Goal: Task Accomplishment & Management: Manage account settings

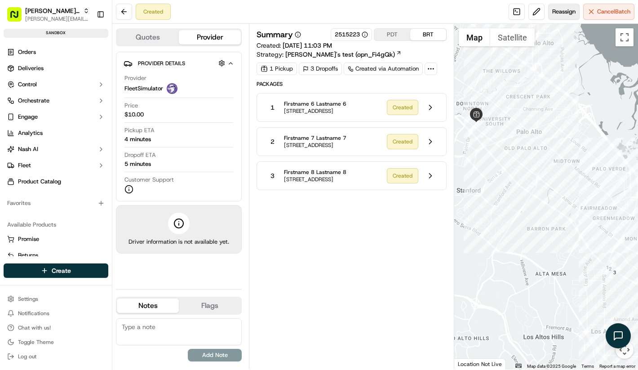
click at [557, 7] on button "Reassign" at bounding box center [563, 12] width 31 height 16
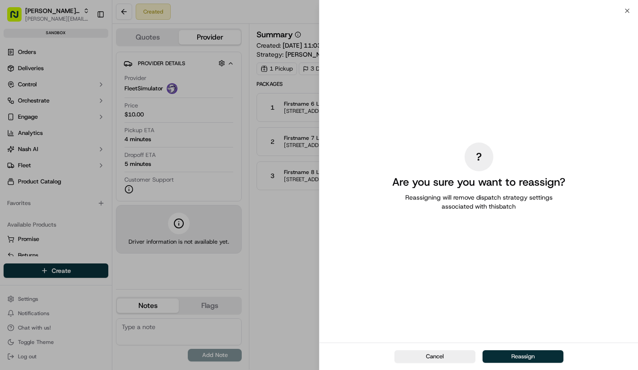
click at [515, 356] on button "Reassign" at bounding box center [522, 356] width 81 height 13
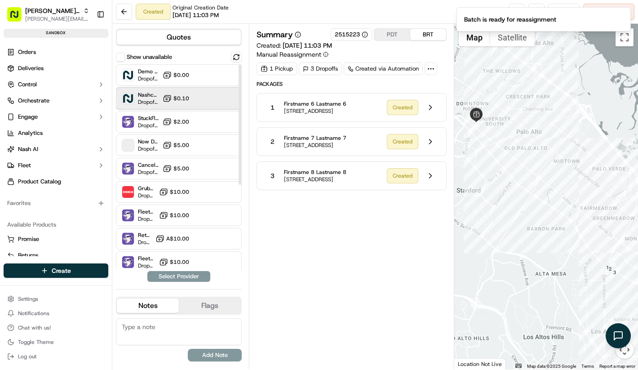
click at [195, 96] on div "Nashcar [PERSON_NAME] ETA - $0.10" at bounding box center [179, 99] width 126 height 22
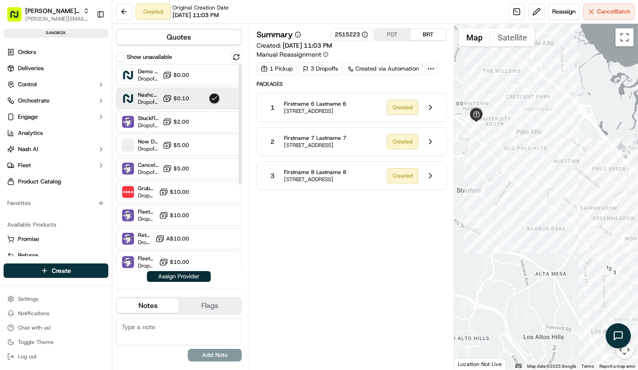
click at [187, 274] on button "Assign Provider" at bounding box center [179, 276] width 64 height 11
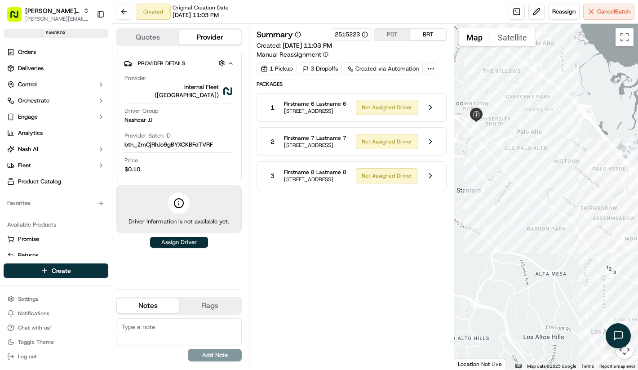
click at [186, 239] on button "Assign Driver" at bounding box center [179, 242] width 58 height 11
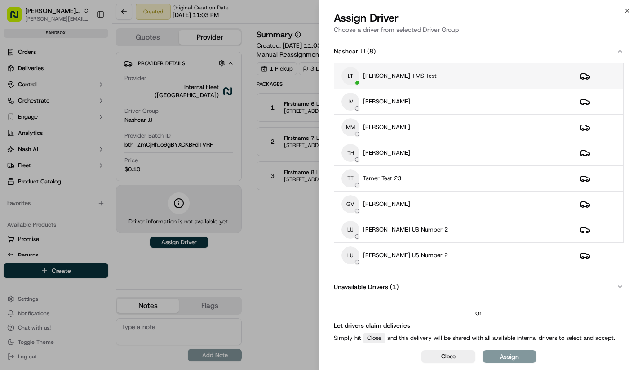
click at [402, 74] on p "[PERSON_NAME] TMS Test" at bounding box center [400, 76] width 74 height 8
click at [502, 354] on div "Assign" at bounding box center [509, 356] width 19 height 9
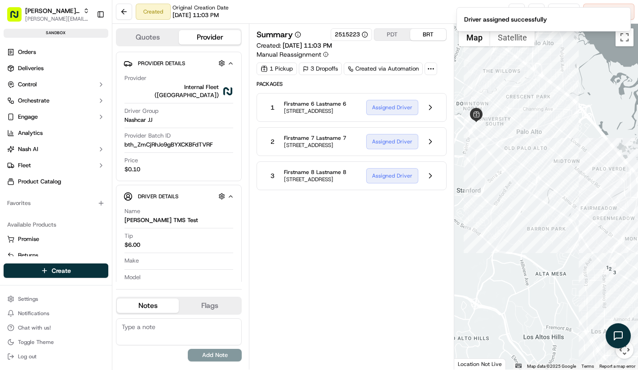
click at [295, 286] on div "Summary 2515223 PDT BRT Created: [DATE] 11:03 PM Manual Reassignment 1 Pickup 3…" at bounding box center [351, 196] width 190 height 336
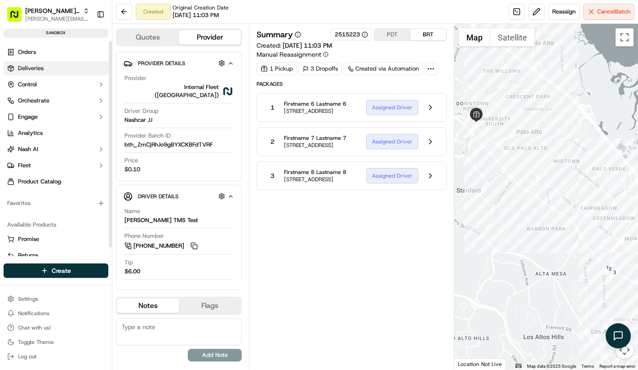
click at [53, 67] on link "Deliveries" at bounding box center [56, 68] width 105 height 14
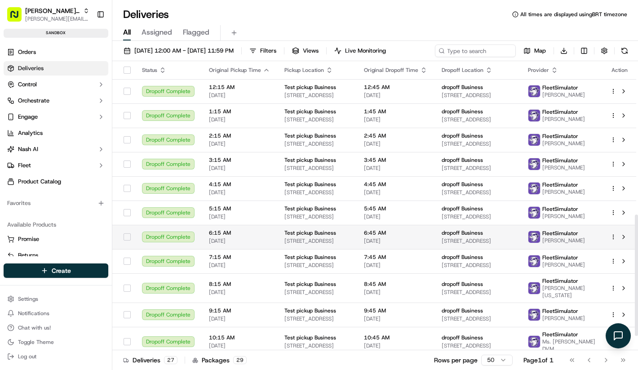
scroll to position [399, 0]
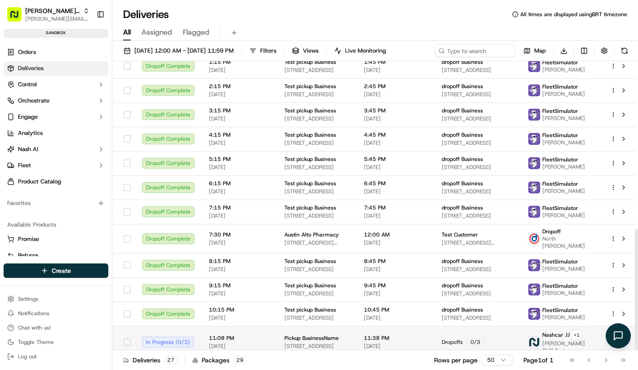
click at [221, 342] on span "[DATE]" at bounding box center [239, 345] width 61 height 7
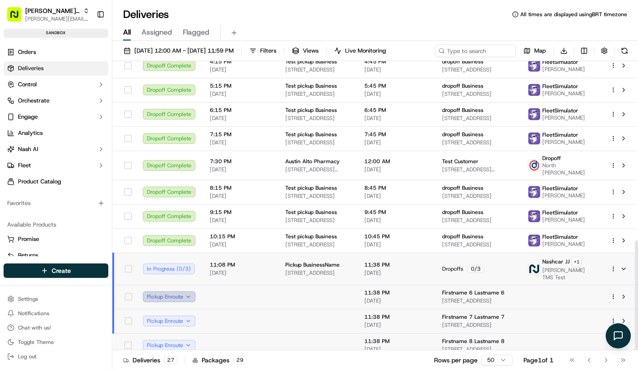
click at [183, 291] on button "Pickup Enroute" at bounding box center [169, 296] width 53 height 11
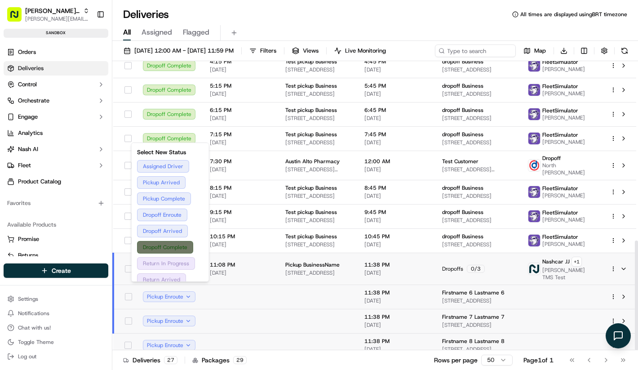
click at [177, 246] on button "Dropoff Complete" at bounding box center [170, 247] width 66 height 13
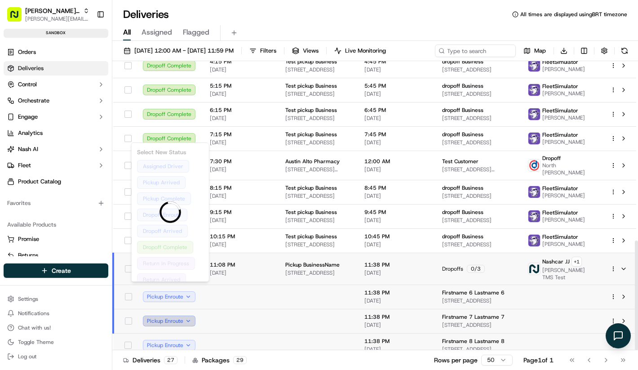
click at [173, 315] on button "Pickup Enroute" at bounding box center [169, 320] width 53 height 11
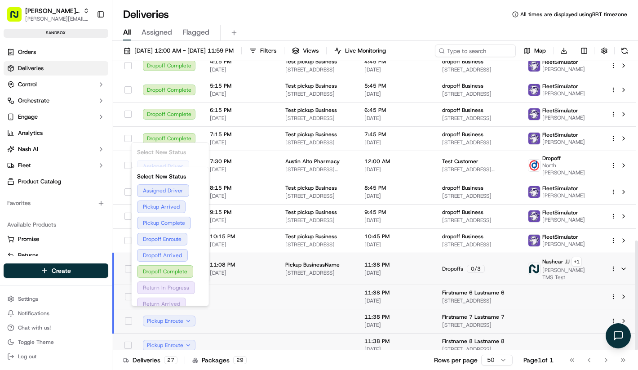
scroll to position [477, 0]
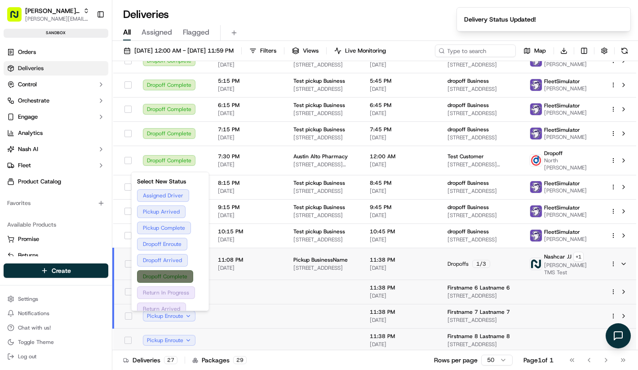
click at [175, 271] on button "Dropoff Complete" at bounding box center [170, 276] width 66 height 13
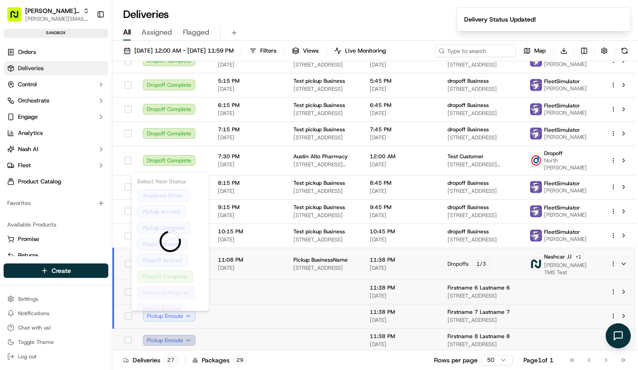
click at [173, 339] on button "Pickup Enroute" at bounding box center [169, 340] width 53 height 11
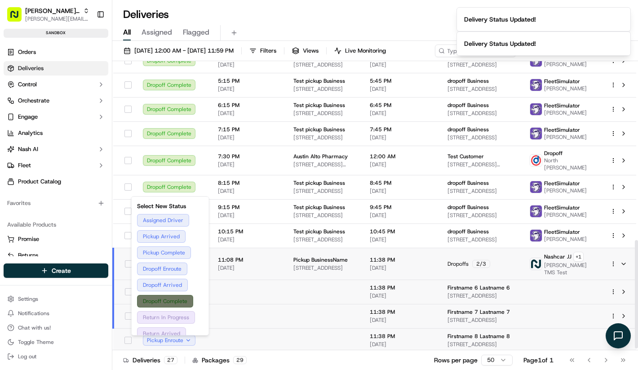
click at [177, 298] on button "Dropoff Complete" at bounding box center [170, 301] width 66 height 13
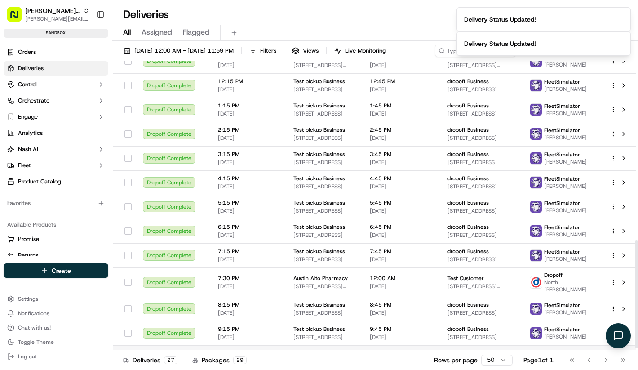
scroll to position [158, 0]
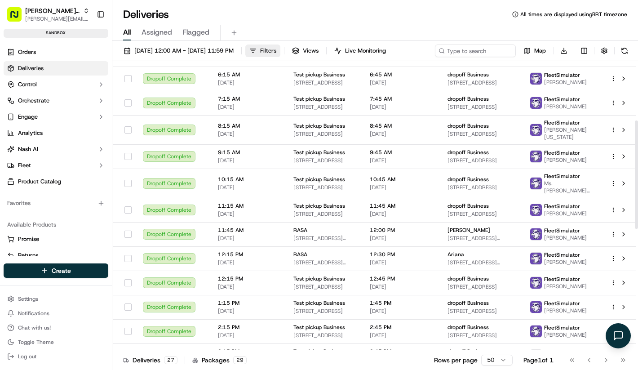
click at [280, 45] on button "Filters" at bounding box center [262, 50] width 35 height 13
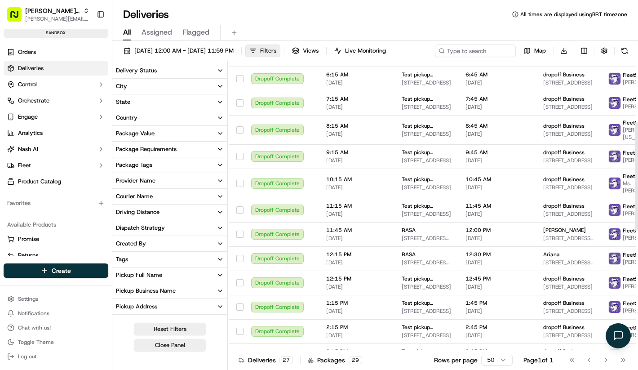
scroll to position [163, 0]
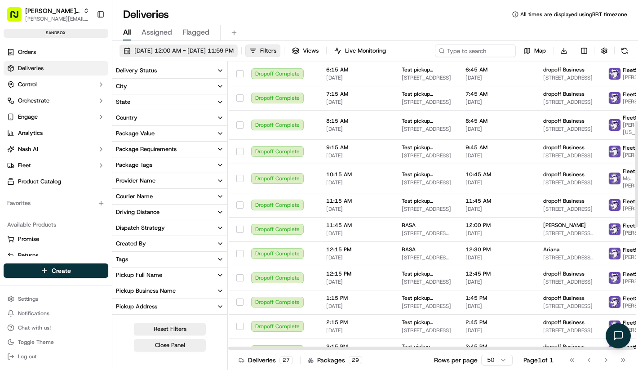
click at [227, 54] on span "[DATE] 12:00 AM - [DATE] 11:59 PM" at bounding box center [183, 51] width 99 height 8
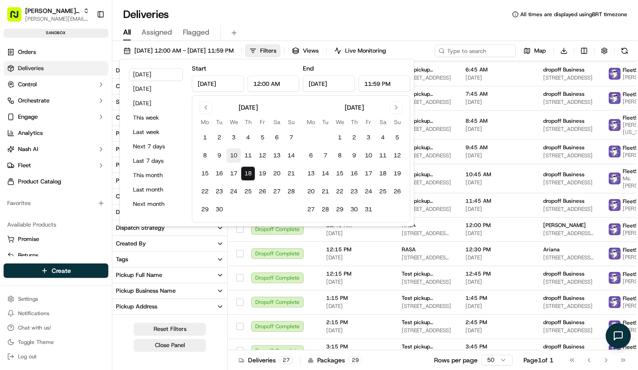
click at [236, 158] on button "10" at bounding box center [233, 155] width 14 height 14
type input "[DATE]"
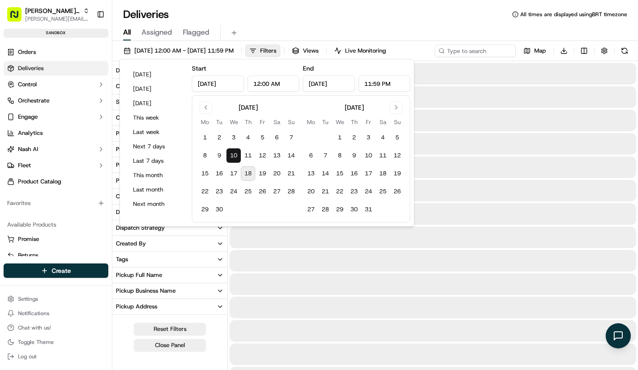
click at [236, 158] on button "10" at bounding box center [233, 155] width 14 height 14
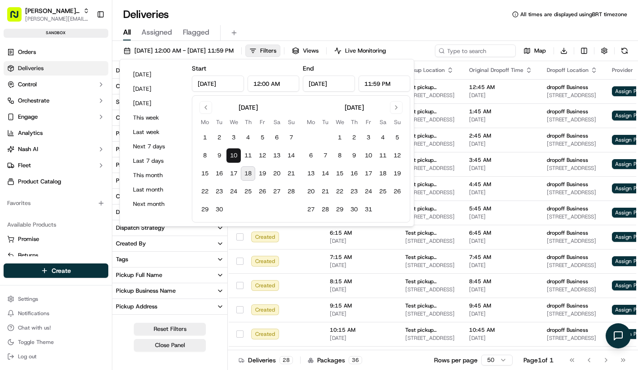
click at [282, 254] on td "Created" at bounding box center [283, 261] width 79 height 24
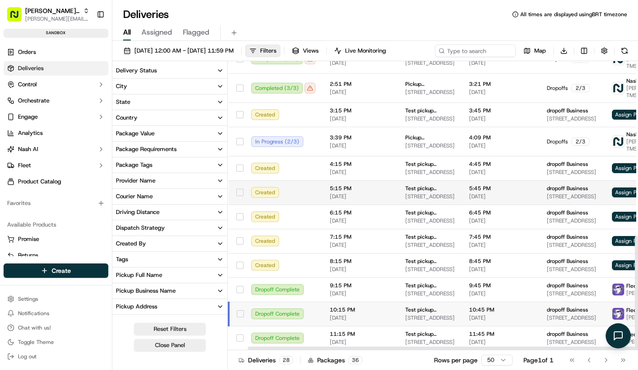
scroll to position [442, 44]
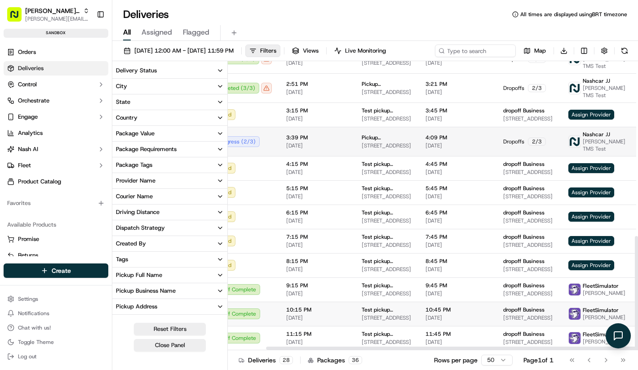
click at [318, 142] on span "[DATE]" at bounding box center [316, 145] width 61 height 7
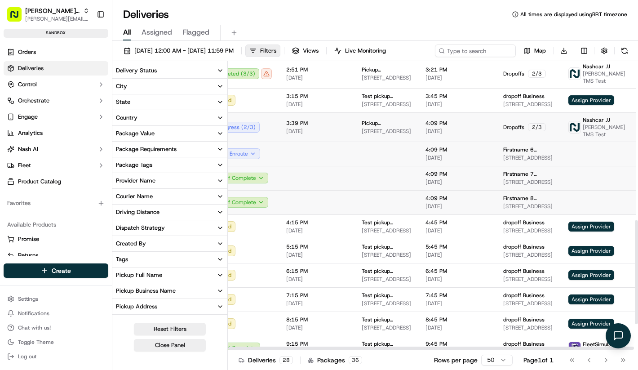
scroll to position [442, 0]
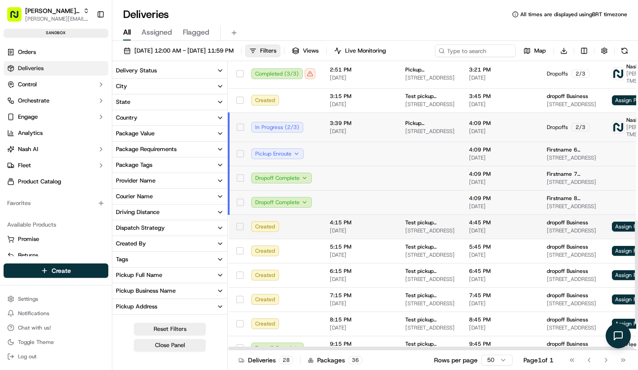
click at [293, 140] on td "In Progress ( 2 / 3 )" at bounding box center [283, 126] width 79 height 29
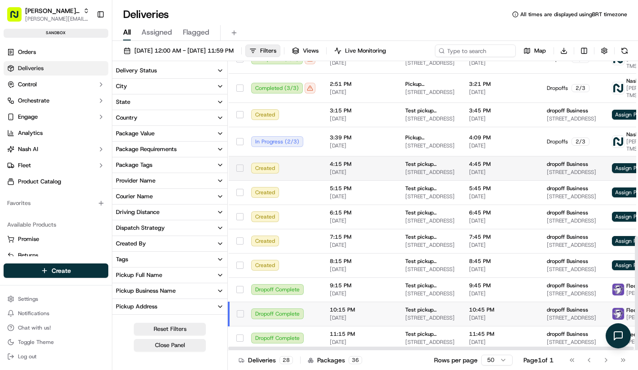
click at [291, 163] on div "Created" at bounding box center [283, 168] width 64 height 11
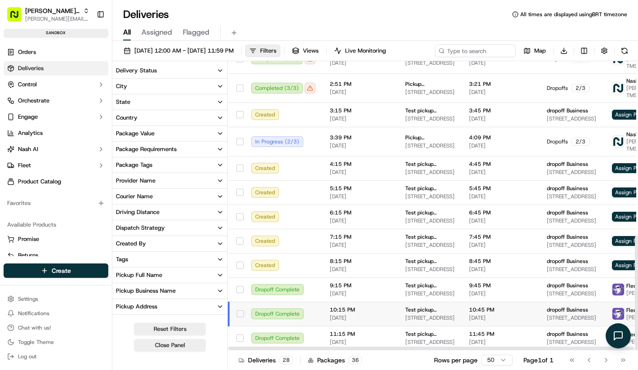
click at [292, 136] on div "In Progress ( 2 / 3 )" at bounding box center [283, 141] width 64 height 11
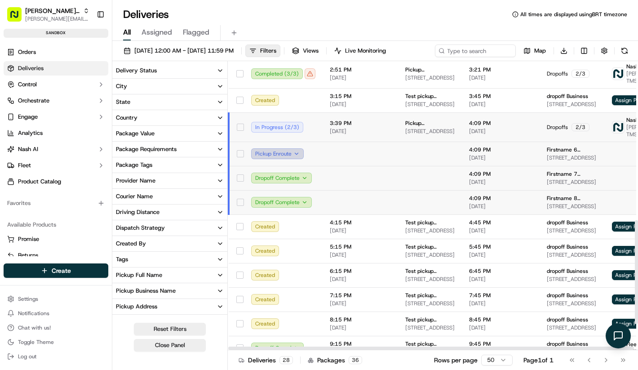
click at [283, 157] on button "Pickup Enroute" at bounding box center [277, 153] width 53 height 11
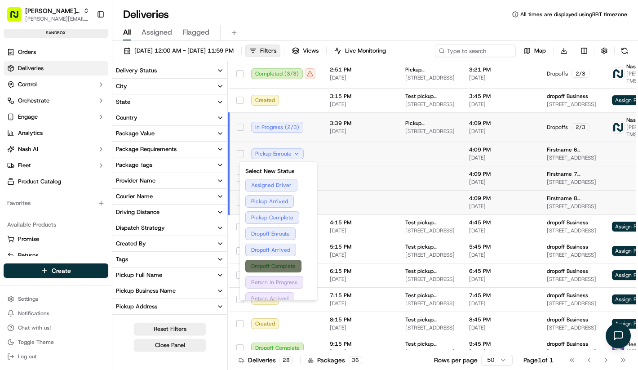
click at [263, 264] on button "Dropoff Complete" at bounding box center [278, 266] width 66 height 13
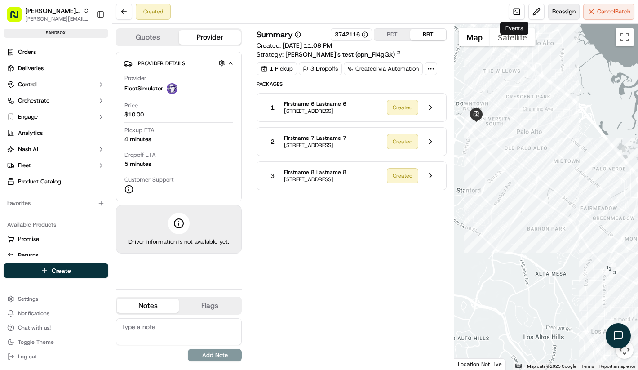
click at [557, 15] on span "Reassign" at bounding box center [563, 12] width 23 height 8
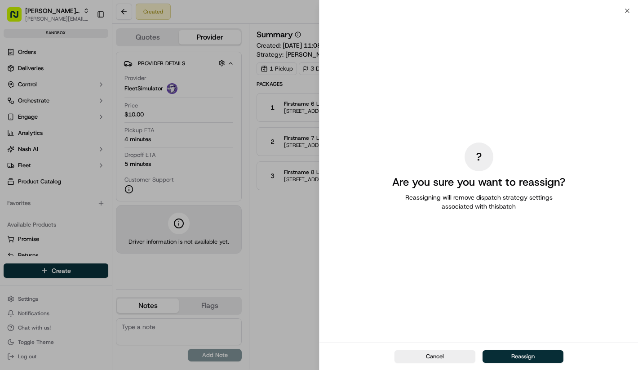
click at [505, 355] on button "Reassign" at bounding box center [522, 356] width 81 height 13
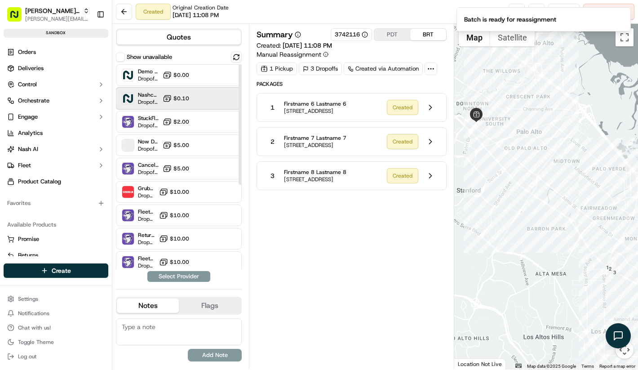
click at [205, 95] on div "Nashcar [PERSON_NAME] ETA - $0.10" at bounding box center [179, 99] width 126 height 22
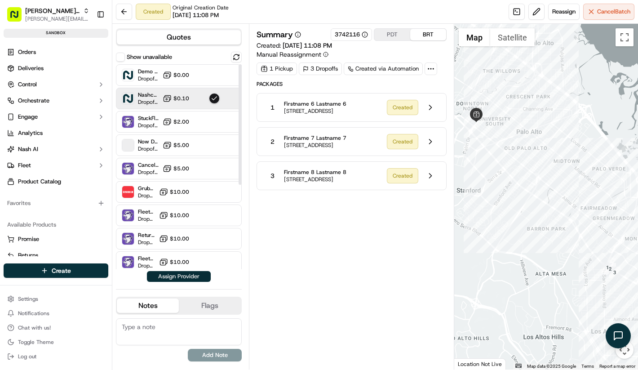
click at [201, 278] on button "Assign Provider" at bounding box center [179, 276] width 64 height 11
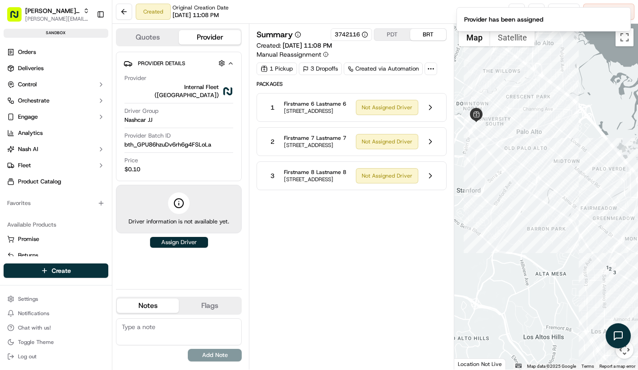
click at [184, 237] on button "Assign Driver" at bounding box center [179, 242] width 58 height 11
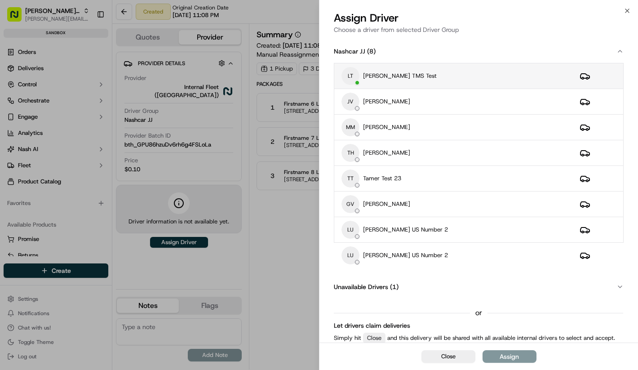
click at [443, 75] on div "[PERSON_NAME] TMS Test" at bounding box center [453, 76] width 224 height 18
click at [516, 362] on button "Assign" at bounding box center [509, 356] width 54 height 13
click at [516, 357] on div "Close Assign" at bounding box center [478, 355] width 318 height 27
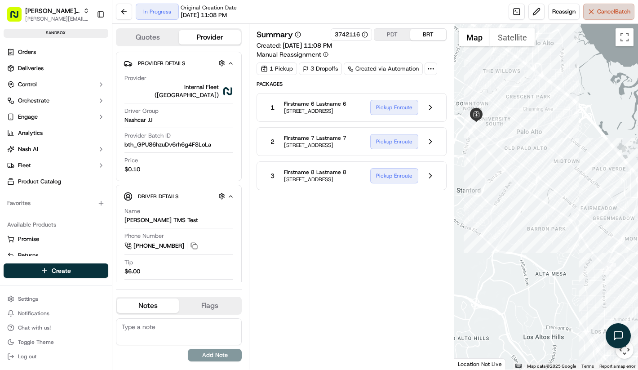
click at [594, 9] on button "Cancel Batch" at bounding box center [608, 12] width 51 height 16
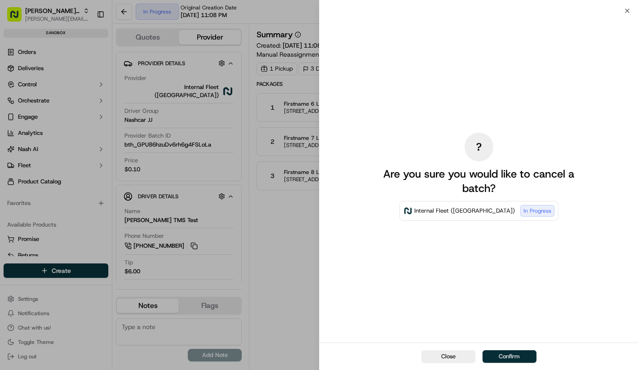
click at [508, 360] on button "Confirm" at bounding box center [509, 356] width 54 height 13
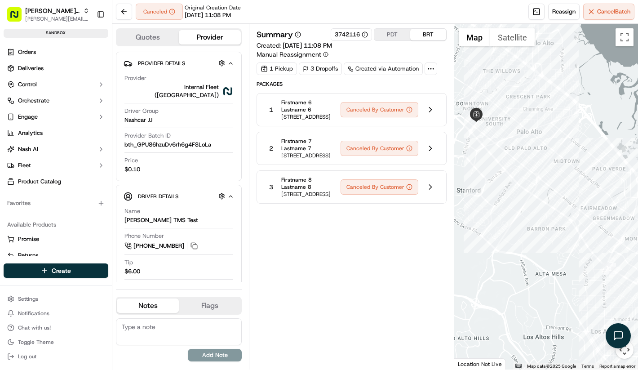
click at [306, 262] on div "Summary 3742116 PDT BRT Created: 09/18/2025 11:08 PM Manual Reassignment 1 Pick…" at bounding box center [351, 196] width 190 height 336
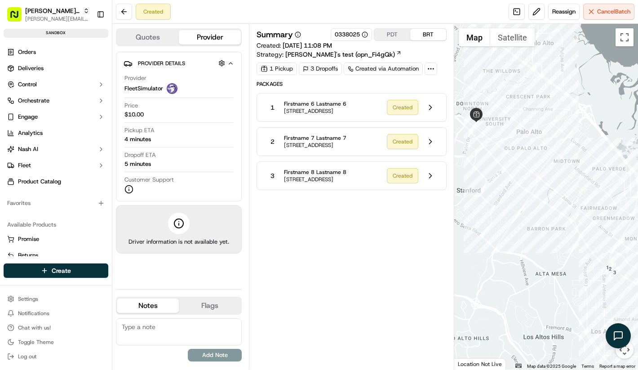
click at [557, 20] on div "Created Reassign Cancel Batch" at bounding box center [375, 12] width 526 height 24
click at [557, 18] on button "Reassign" at bounding box center [563, 12] width 31 height 16
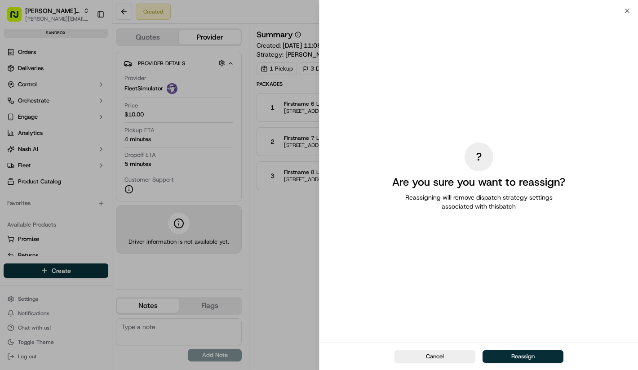
click at [539, 362] on button "Reassign" at bounding box center [522, 356] width 81 height 13
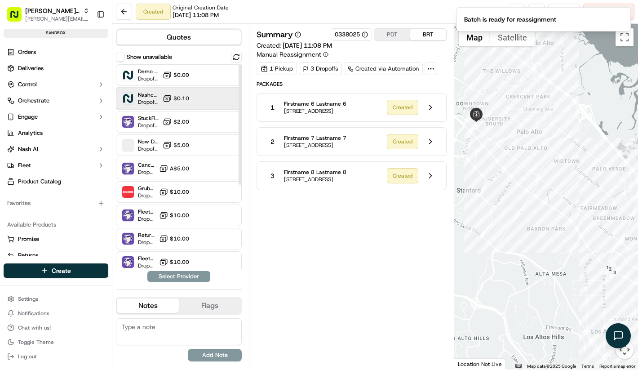
click at [203, 102] on div "Nashcar [PERSON_NAME] ETA - $0.10" at bounding box center [179, 99] width 126 height 22
click at [191, 271] on button "Assign Provider" at bounding box center [179, 276] width 64 height 11
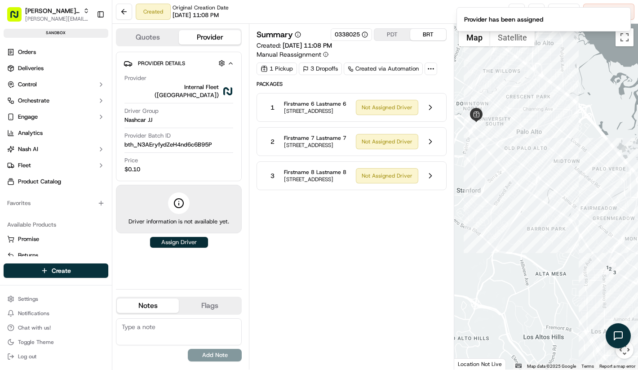
click at [185, 237] on button "Assign Driver" at bounding box center [179, 242] width 58 height 11
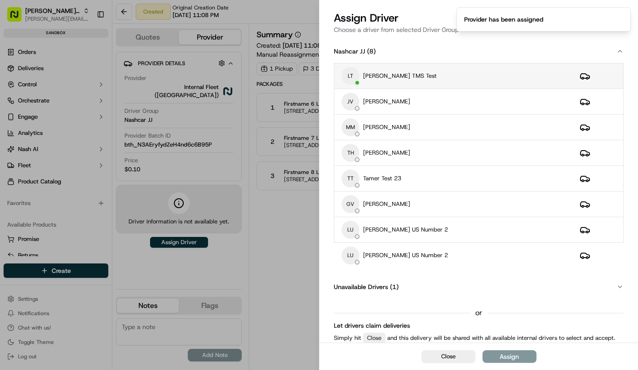
click at [422, 82] on div "[PERSON_NAME] TMS Test" at bounding box center [453, 76] width 224 height 18
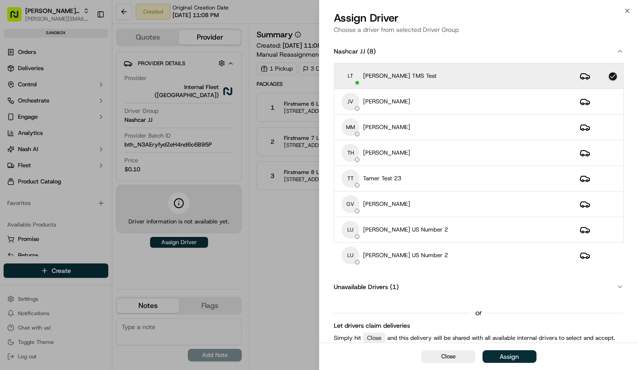
click at [517, 350] on button "Assign" at bounding box center [509, 356] width 54 height 13
